Goal: Find specific page/section: Find specific page/section

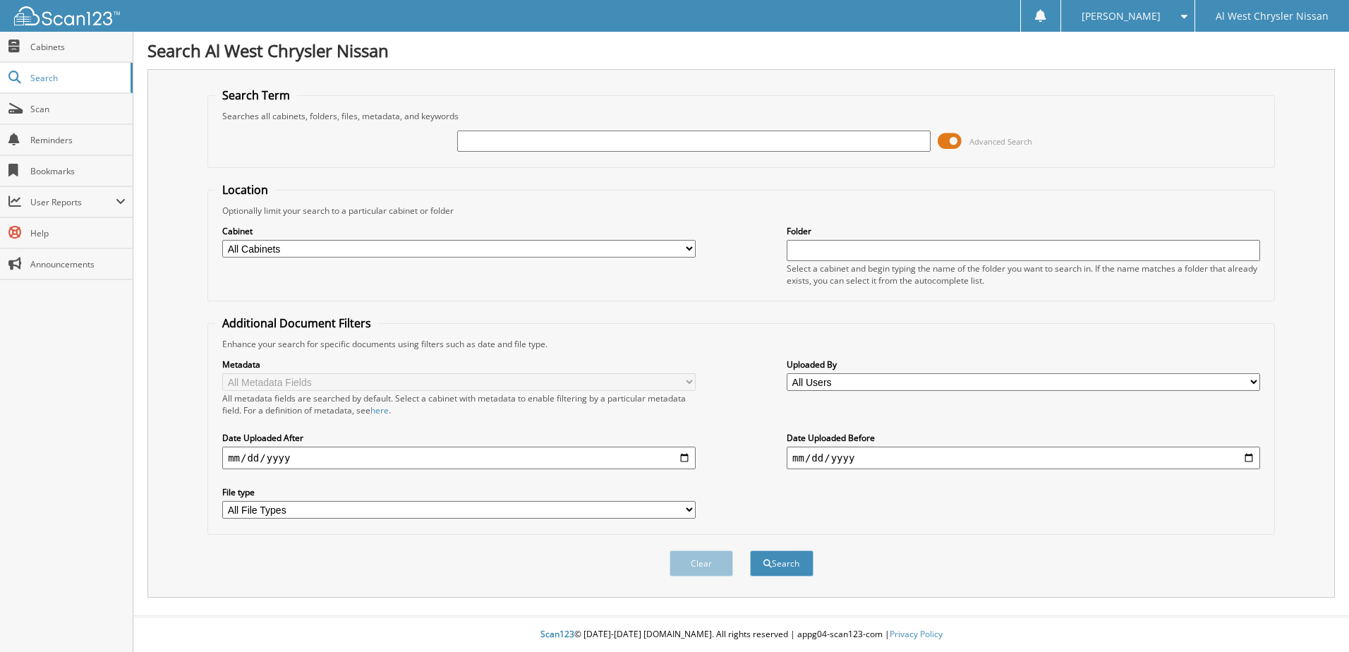
click at [947, 135] on span at bounding box center [949, 140] width 24 height 21
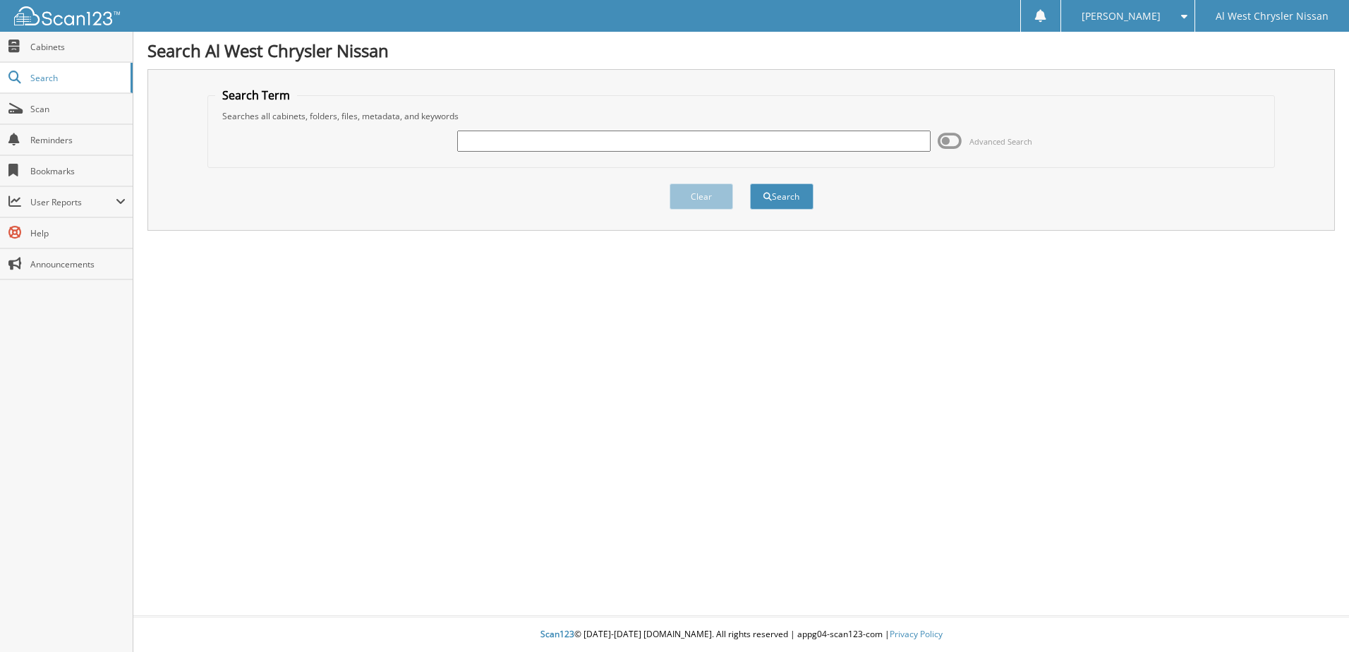
click at [738, 146] on input "text" at bounding box center [693, 140] width 473 height 21
type input "13608"
click at [750, 183] on button "Search" at bounding box center [781, 196] width 63 height 26
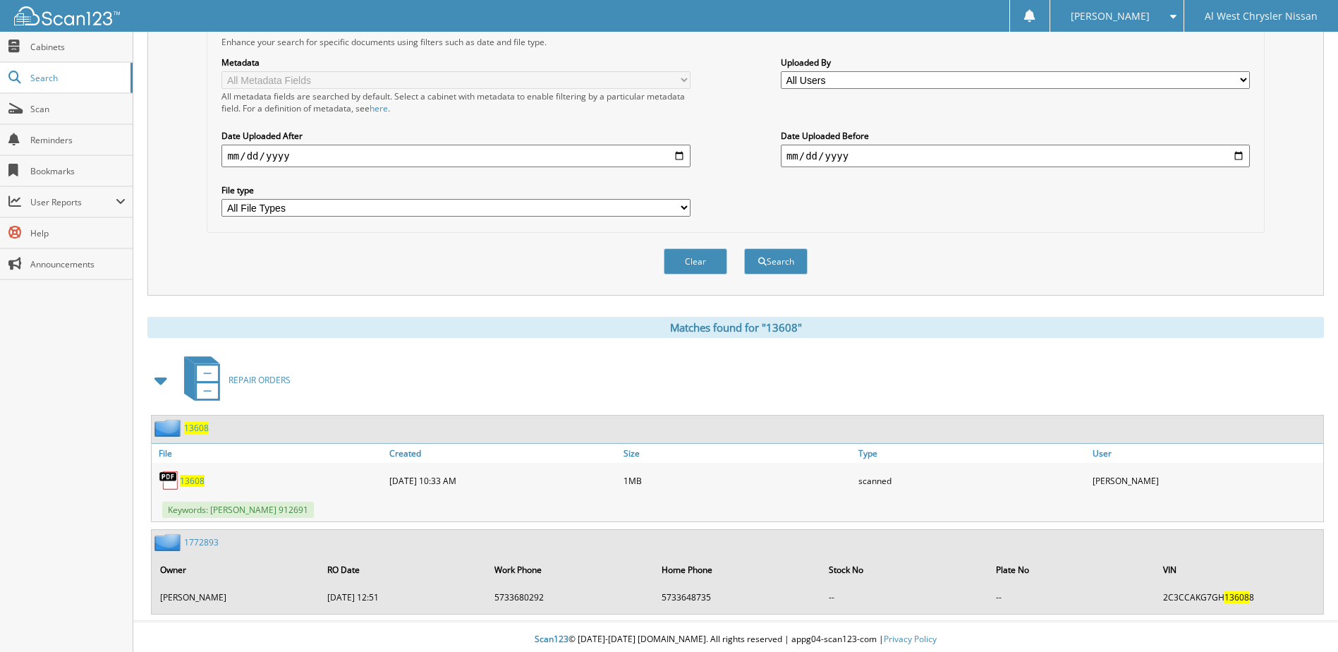
scroll to position [308, 0]
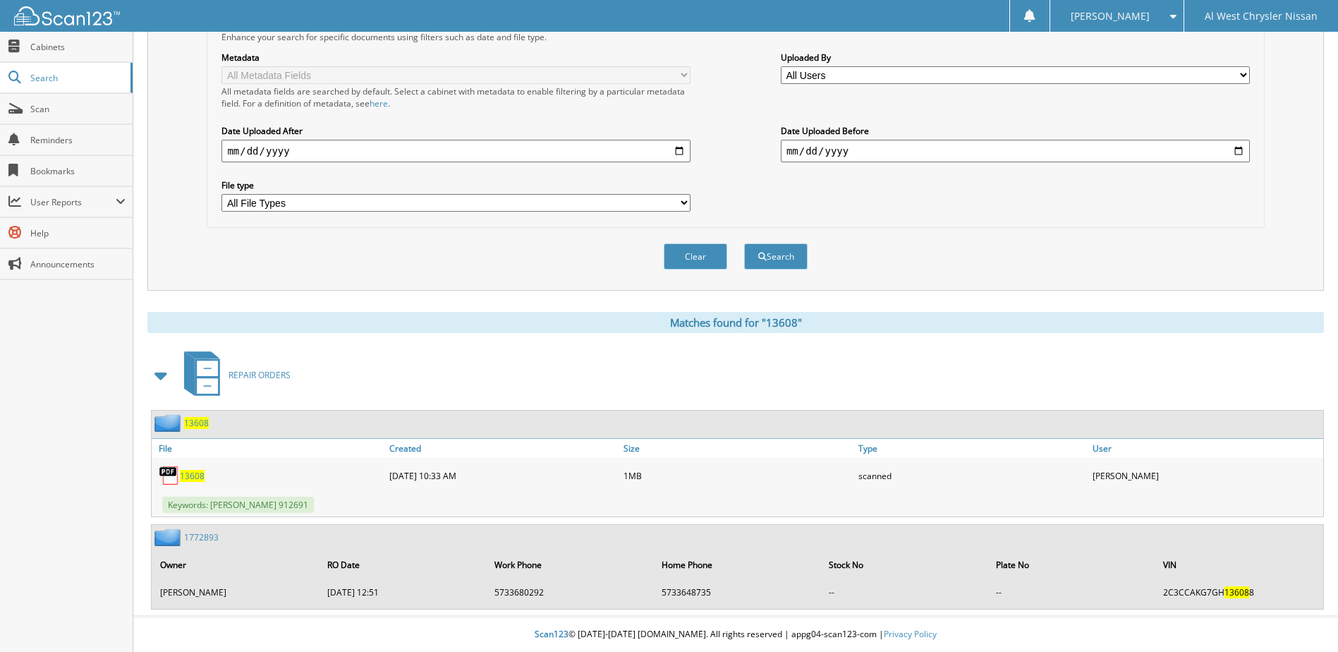
click at [194, 475] on span "13608" at bounding box center [192, 476] width 25 height 12
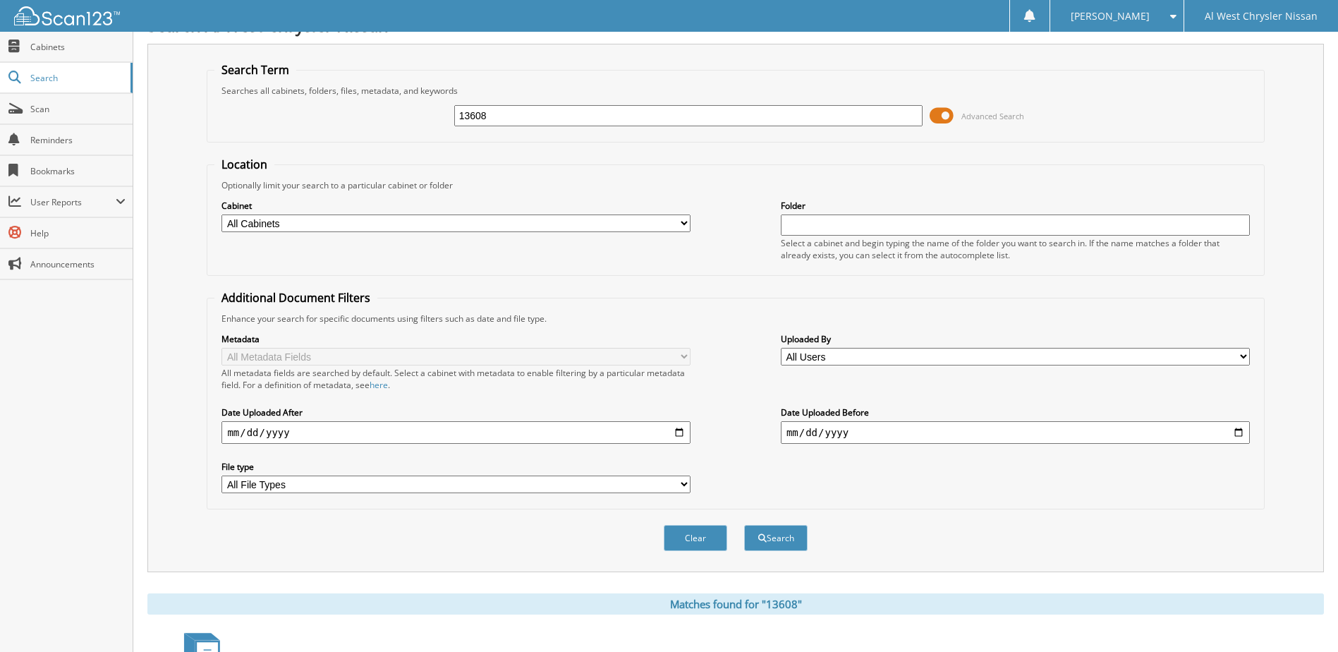
click at [837, 108] on input "13608" at bounding box center [688, 115] width 469 height 21
type input "12509"
click at [744, 525] on button "Search" at bounding box center [775, 538] width 63 height 26
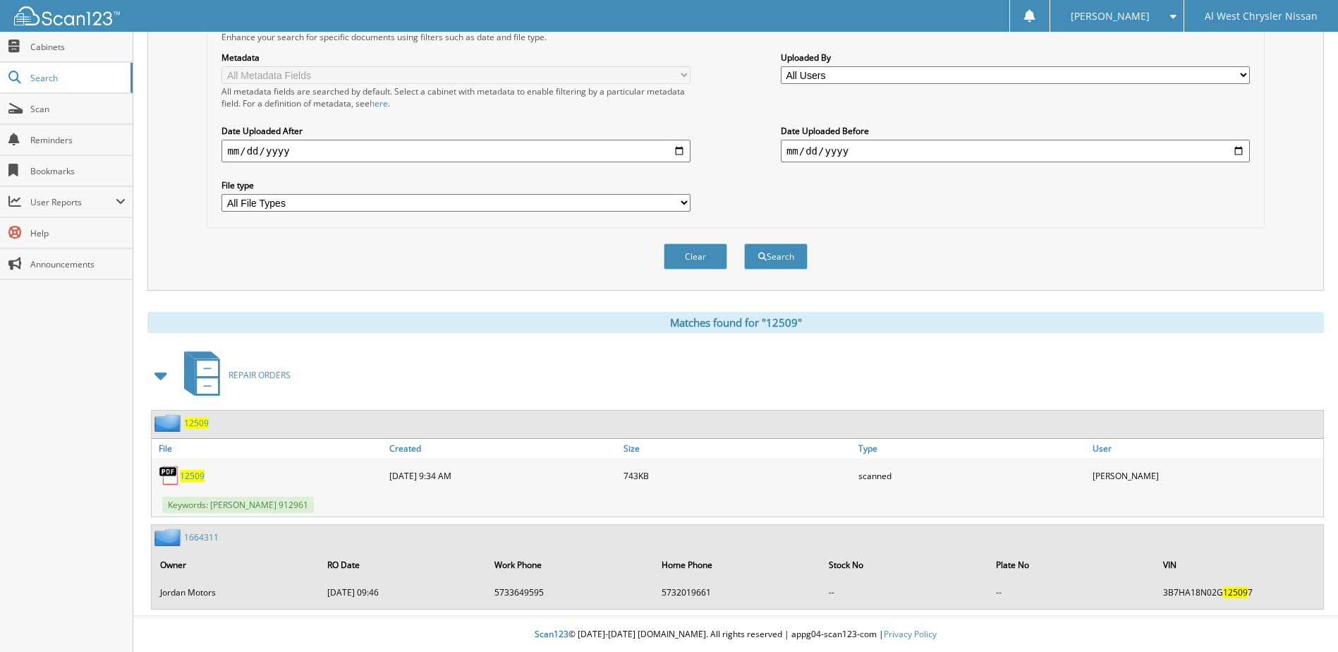
click at [202, 470] on link "12509" at bounding box center [192, 476] width 25 height 12
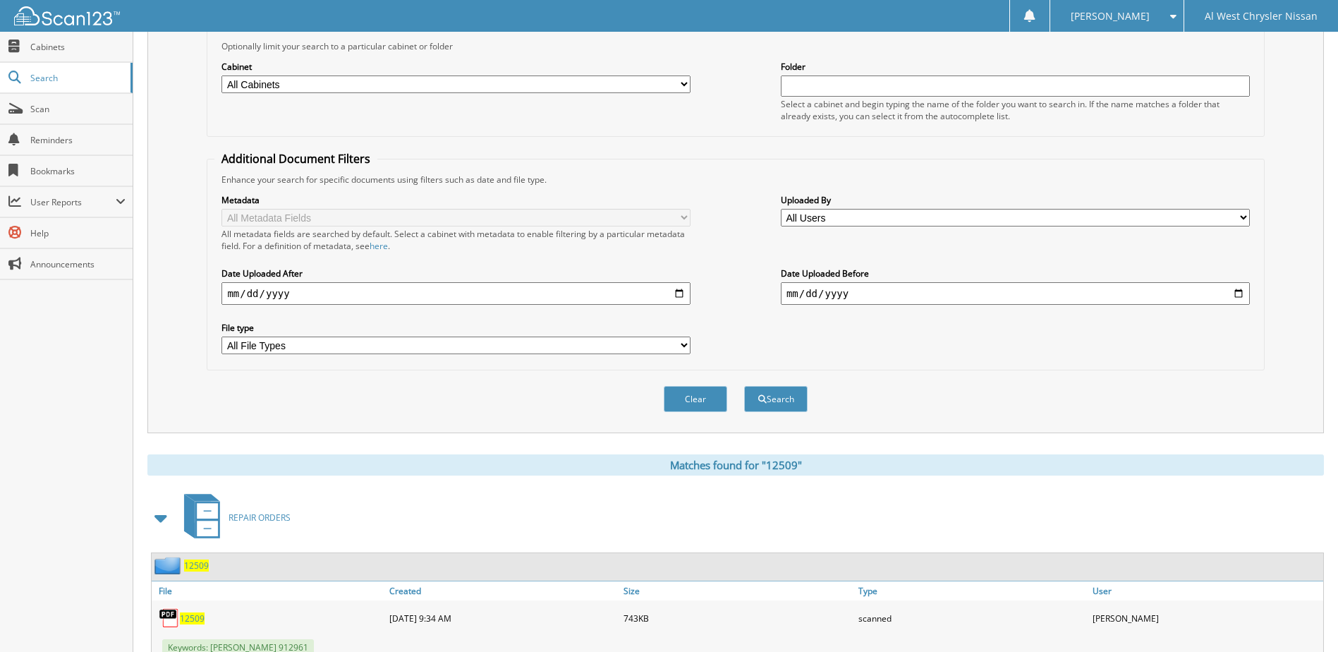
scroll to position [308, 0]
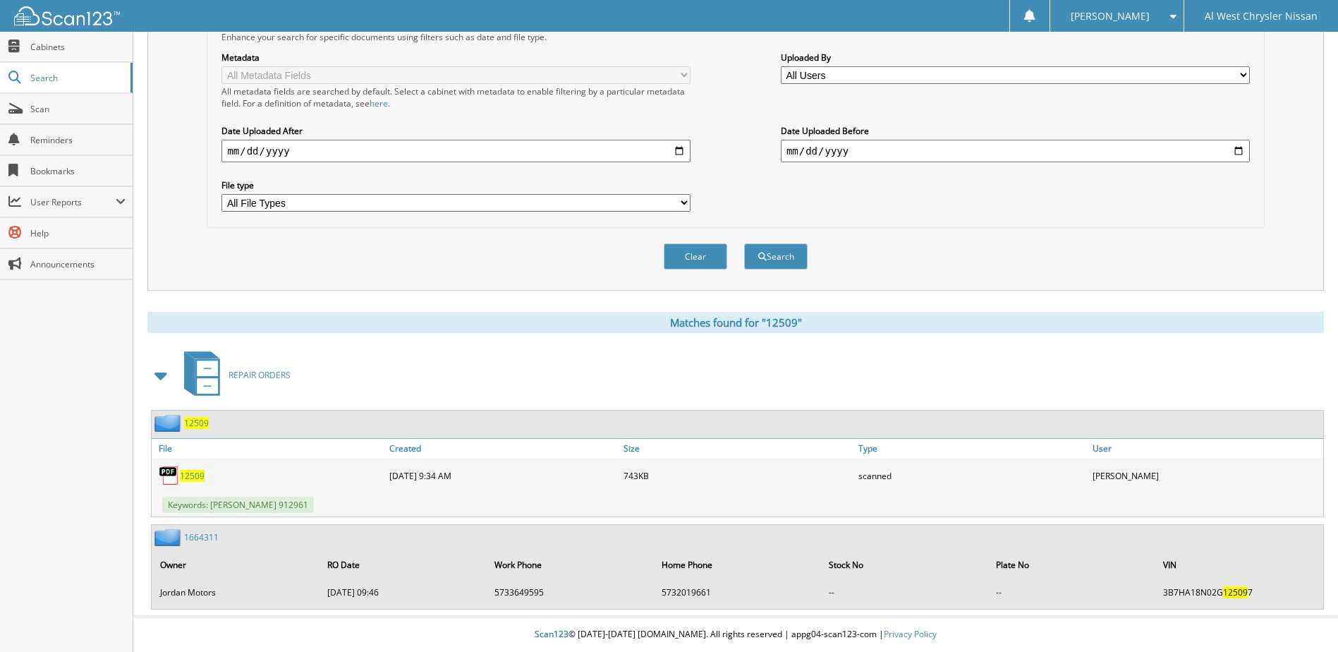
click at [199, 425] on span "12509" at bounding box center [196, 423] width 25 height 12
